Goal: Complete application form: Complete application form

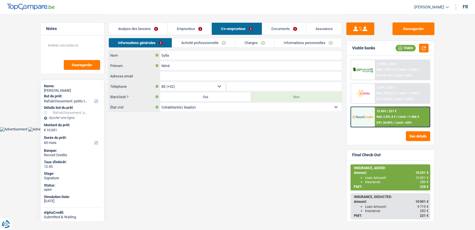
select select "houseOrGarden"
select select "60"
select select "32"
select select "cohabitation"
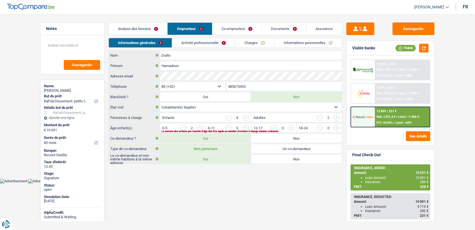
select select "houseOrGarden"
select select "60"
select select "32"
select select "cohabitation"
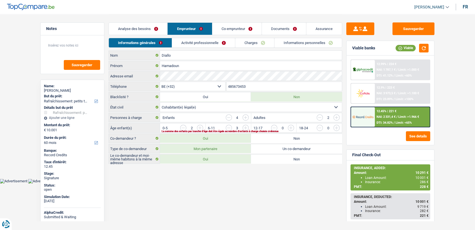
click at [222, 14] on div "Analyse des besoins Emprunteur Co-emprunteur Documents Assurance" at bounding box center [226, 26] width 234 height 24
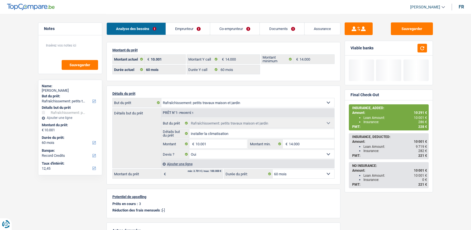
select select "houseOrGarden"
select select "60"
select select "record credits"
select select "60"
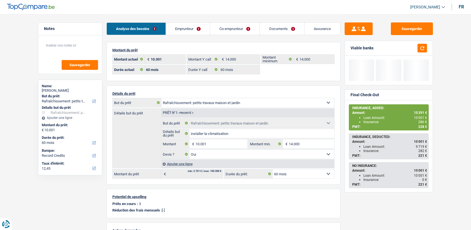
select select "60"
select select "houseOrGarden"
select select "yes"
select select "60"
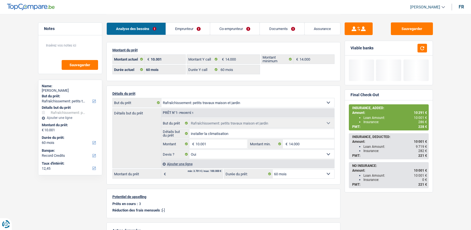
select select "32"
select select "cohabitation"
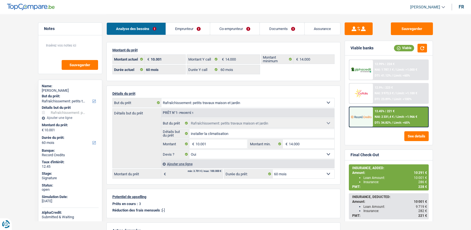
click at [202, 24] on link "Emprunteur" at bounding box center [188, 29] width 44 height 12
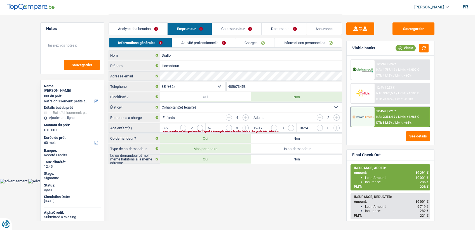
click at [263, 88] on input "485673453" at bounding box center [285, 86] width 116 height 9
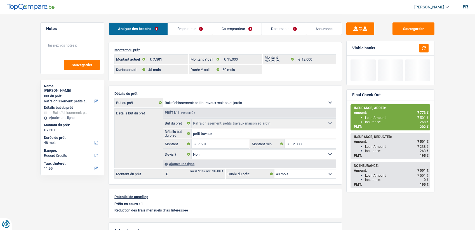
select select "houseOrGarden"
select select "48"
select select "60"
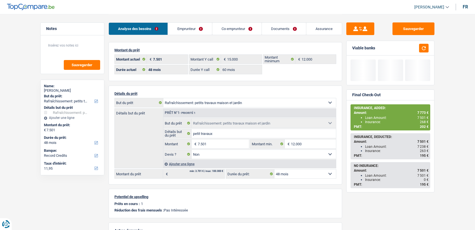
select select "houseOrGarden"
select select "false"
select select "48"
select select "32"
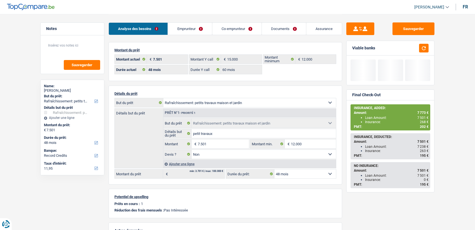
select select "cohabitation"
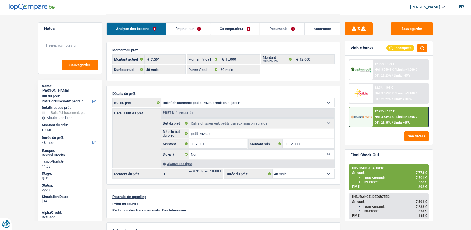
click at [195, 32] on link "Emprunteur" at bounding box center [188, 29] width 44 height 12
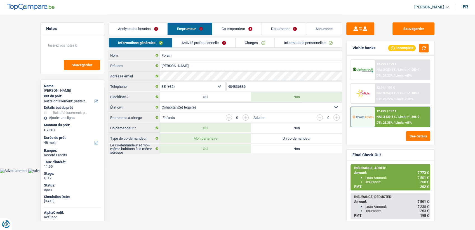
click at [229, 31] on link "Co-emprunteur" at bounding box center [236, 29] width 49 height 12
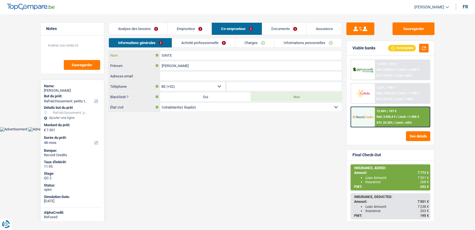
click at [182, 55] on input "SINTE" at bounding box center [251, 55] width 182 height 9
click at [168, 65] on input "Sarah" at bounding box center [251, 65] width 182 height 9
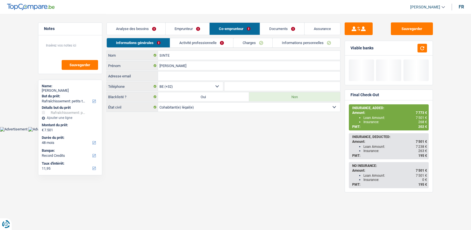
select select "houseOrGarden"
select select "48"
select select "32"
select select "cohabitation"
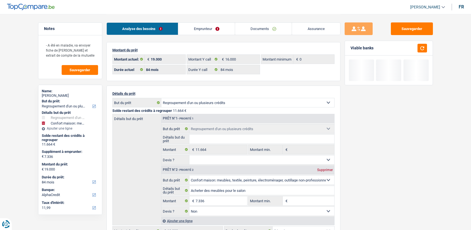
select select "refinancing"
select select "household"
select select "84"
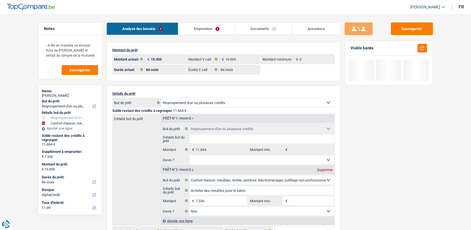
select select "84"
select select "refinancing"
select select "household"
select select "false"
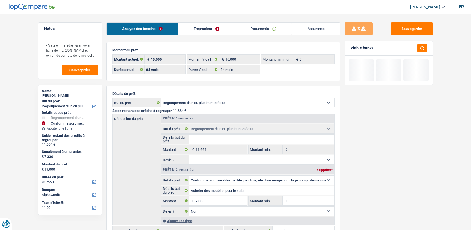
select select "84"
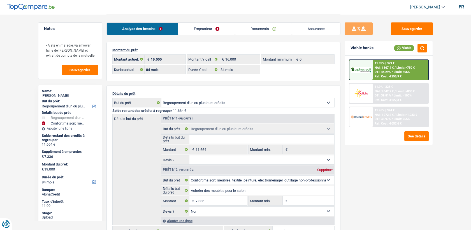
click at [212, 29] on link "Emprunteur" at bounding box center [206, 29] width 57 height 12
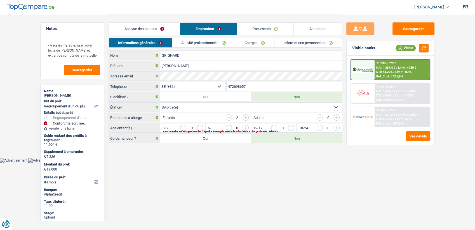
click at [301, 40] on link "Informations personnelles" at bounding box center [308, 42] width 67 height 9
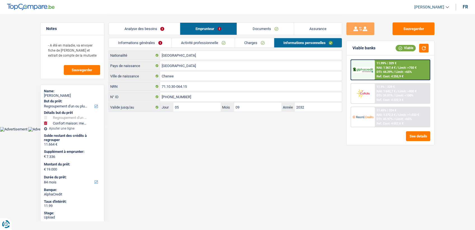
click at [144, 44] on link "Informations générales" at bounding box center [140, 42] width 63 height 9
